Goal: Task Accomplishment & Management: Use online tool/utility

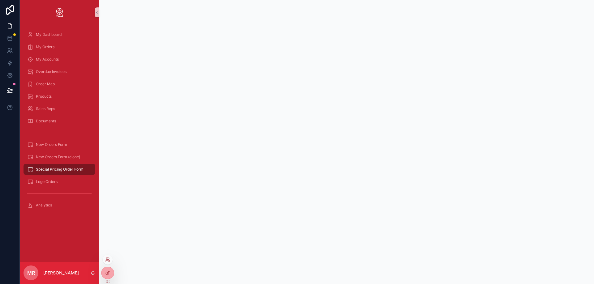
click at [106, 259] on icon at bounding box center [107, 260] width 5 height 5
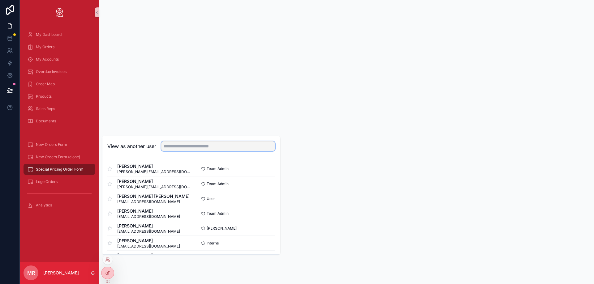
click at [203, 144] on input "text" at bounding box center [218, 146] width 114 height 10
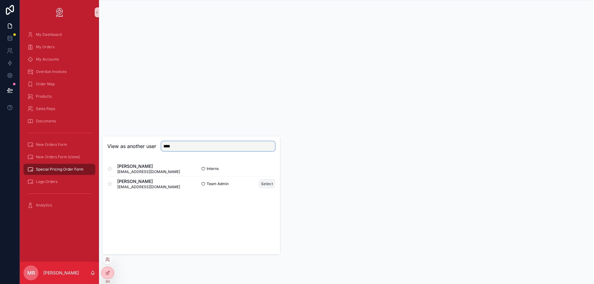
type input "****"
click at [265, 182] on button "Select" at bounding box center [267, 184] width 16 height 9
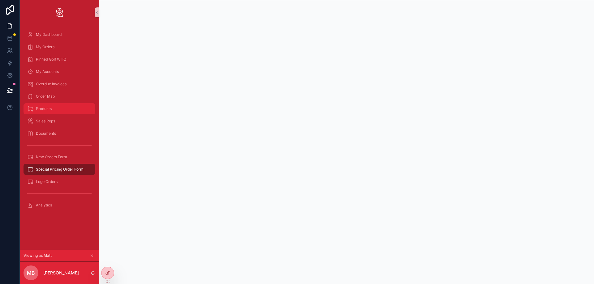
click at [59, 109] on div "Products" at bounding box center [59, 109] width 64 height 10
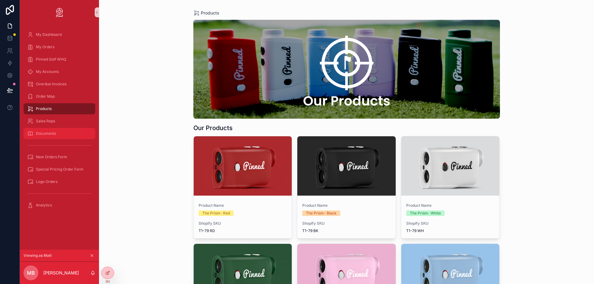
click at [62, 132] on div "Documents" at bounding box center [59, 134] width 64 height 10
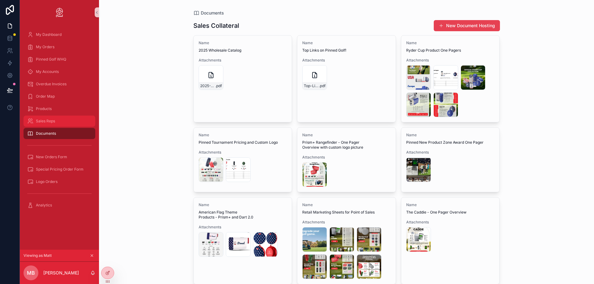
click at [58, 123] on div "Sales Reps" at bounding box center [59, 121] width 64 height 10
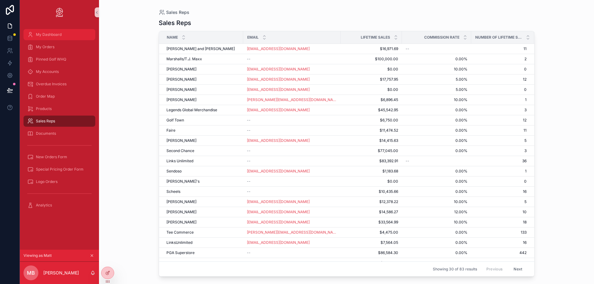
click at [60, 38] on div "My Dashboard" at bounding box center [59, 35] width 64 height 10
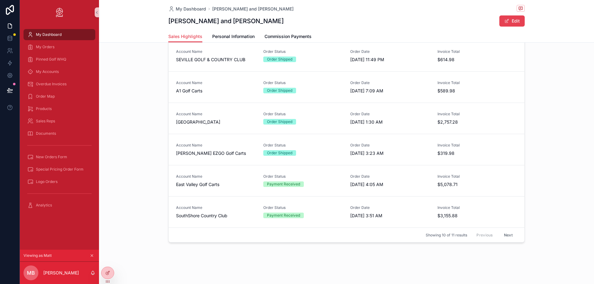
scroll to position [227, 0]
click at [54, 46] on span "My Orders" at bounding box center [45, 47] width 19 height 5
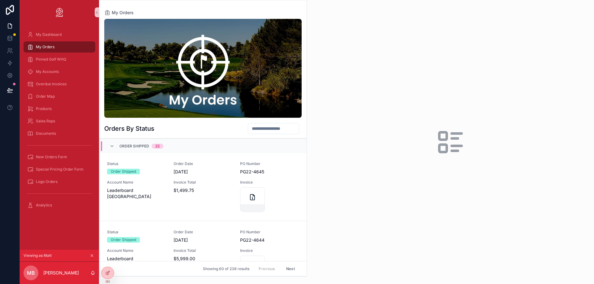
scroll to position [774, 0]
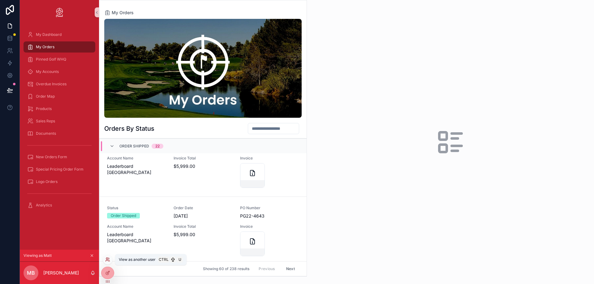
click at [109, 259] on icon at bounding box center [109, 259] width 1 height 2
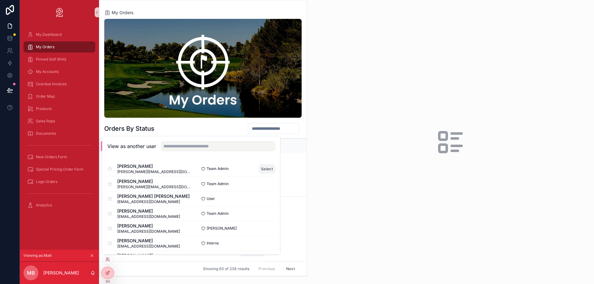
click at [259, 169] on button "Select" at bounding box center [267, 169] width 16 height 9
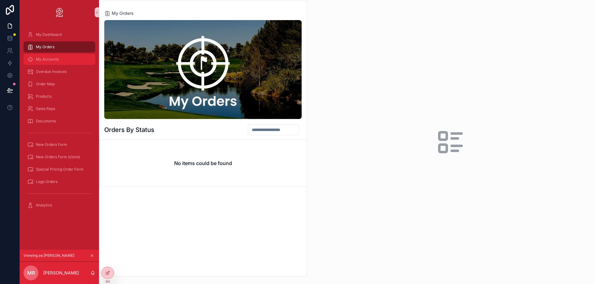
click at [53, 59] on span "My Accounts" at bounding box center [47, 59] width 23 height 5
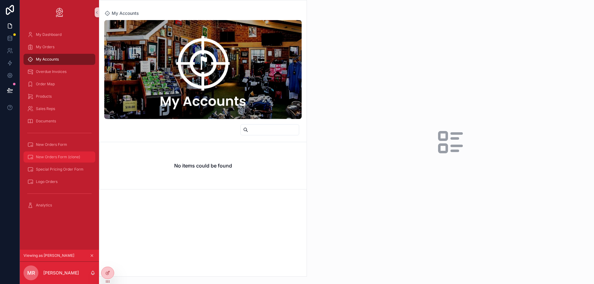
click at [71, 156] on span "New Orders Form (clone)" at bounding box center [58, 157] width 44 height 5
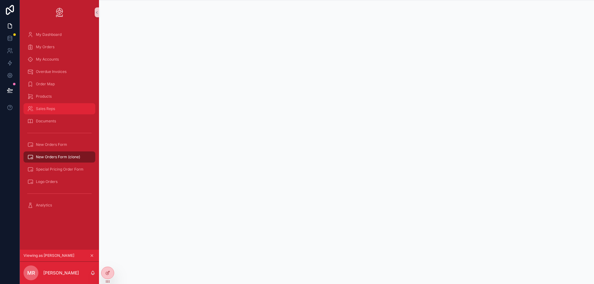
click at [58, 109] on div "Sales Reps" at bounding box center [59, 109] width 64 height 10
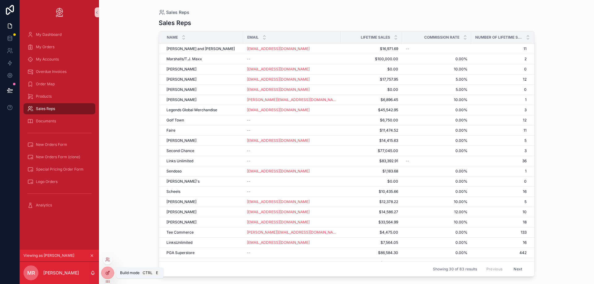
click at [108, 272] on icon at bounding box center [107, 273] width 5 height 5
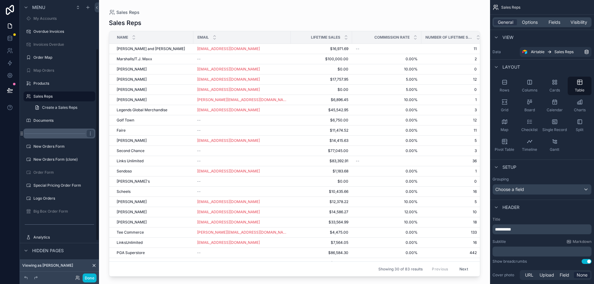
scroll to position [121, 0]
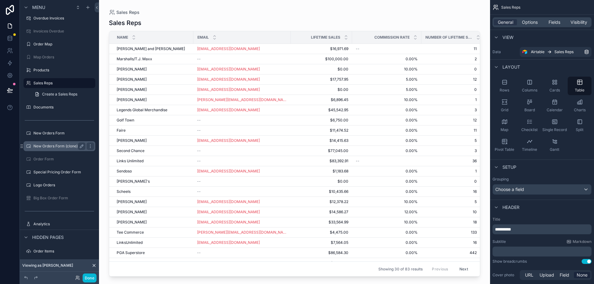
click at [56, 148] on label "New Orders Form (clone)" at bounding box center [58, 146] width 50 height 5
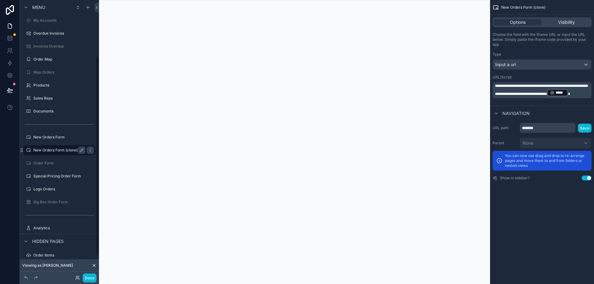
scroll to position [110, 0]
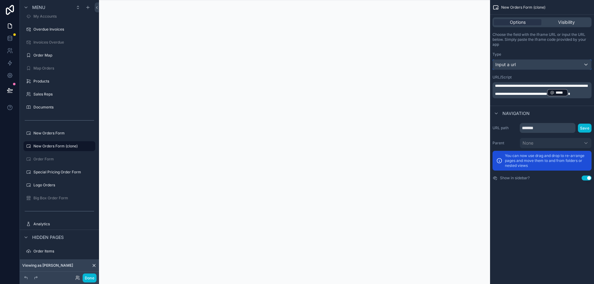
click at [520, 65] on div "Input a url" at bounding box center [542, 65] width 98 height 10
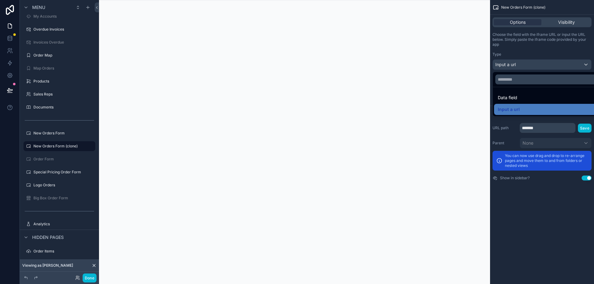
click at [556, 223] on div "scrollable content" at bounding box center [297, 142] width 594 height 284
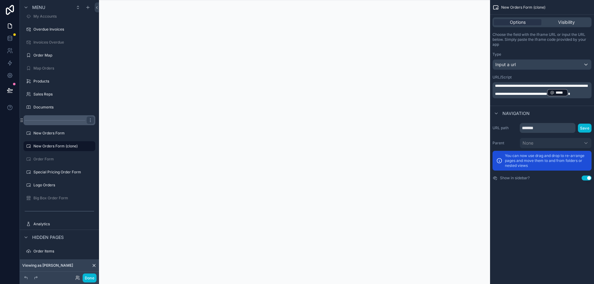
click at [56, 122] on div "scrollable content" at bounding box center [60, 120] width 72 height 10
click at [50, 120] on hr "scrollable content" at bounding box center [55, 120] width 61 height 0
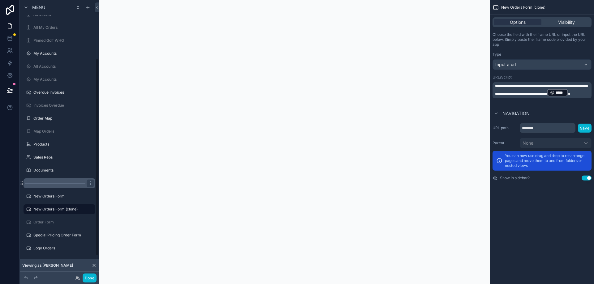
scroll to position [17, 0]
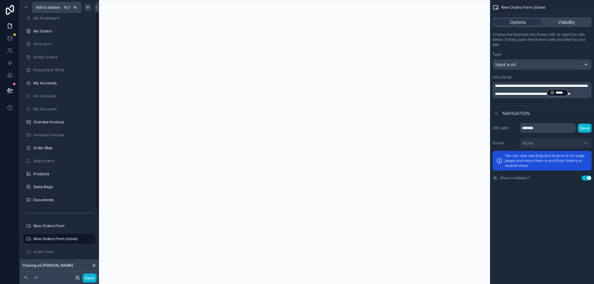
click at [88, 6] on icon "scrollable content" at bounding box center [87, 7] width 5 height 5
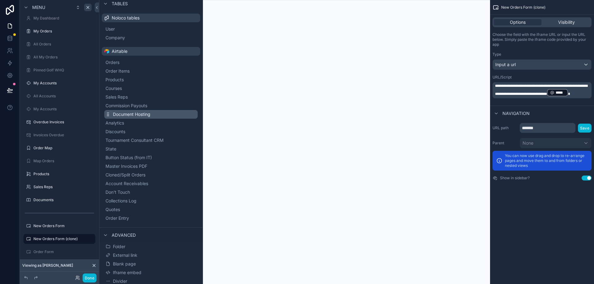
scroll to position [20, 0]
click at [260, 181] on div "scrollable content" at bounding box center [294, 142] width 391 height 284
click at [91, 278] on button "Done" at bounding box center [90, 278] width 14 height 9
